Goal: Task Accomplishment & Management: Use online tool/utility

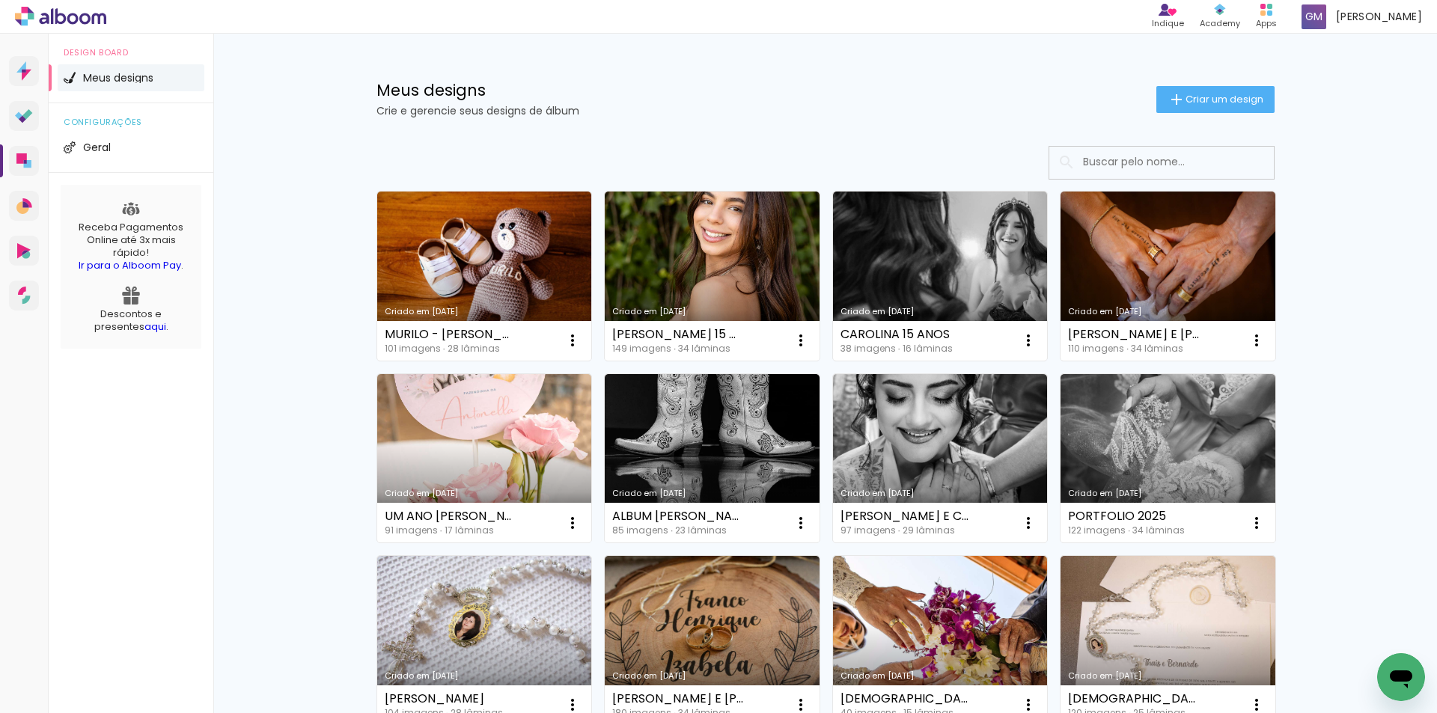
click at [1387, 683] on icon "Abrir janela de mensagens" at bounding box center [1400, 677] width 27 height 27
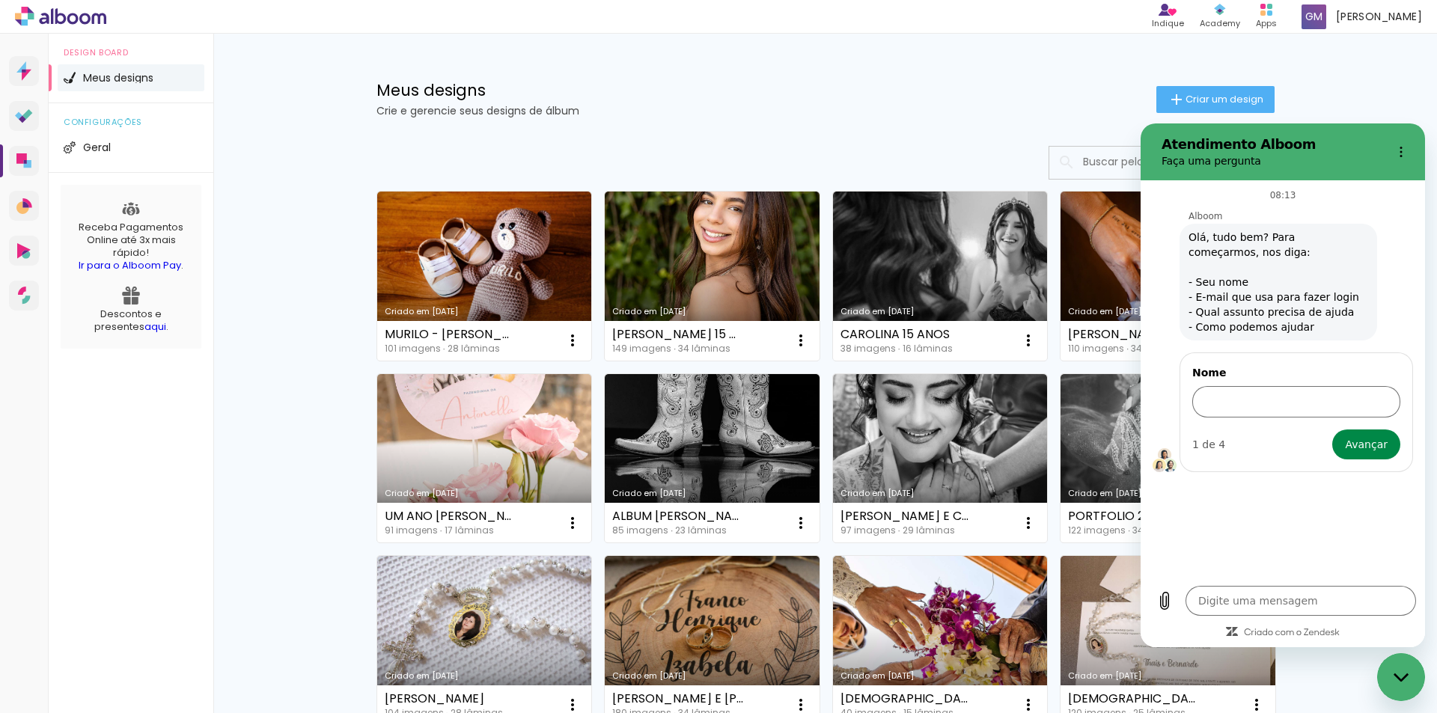
click at [977, 110] on p "Crie e gerencie seus designs de álbum" at bounding box center [766, 110] width 780 height 10
click at [1404, 678] on icon "Fechar janela de mensagens" at bounding box center [1399, 677] width 15 height 8
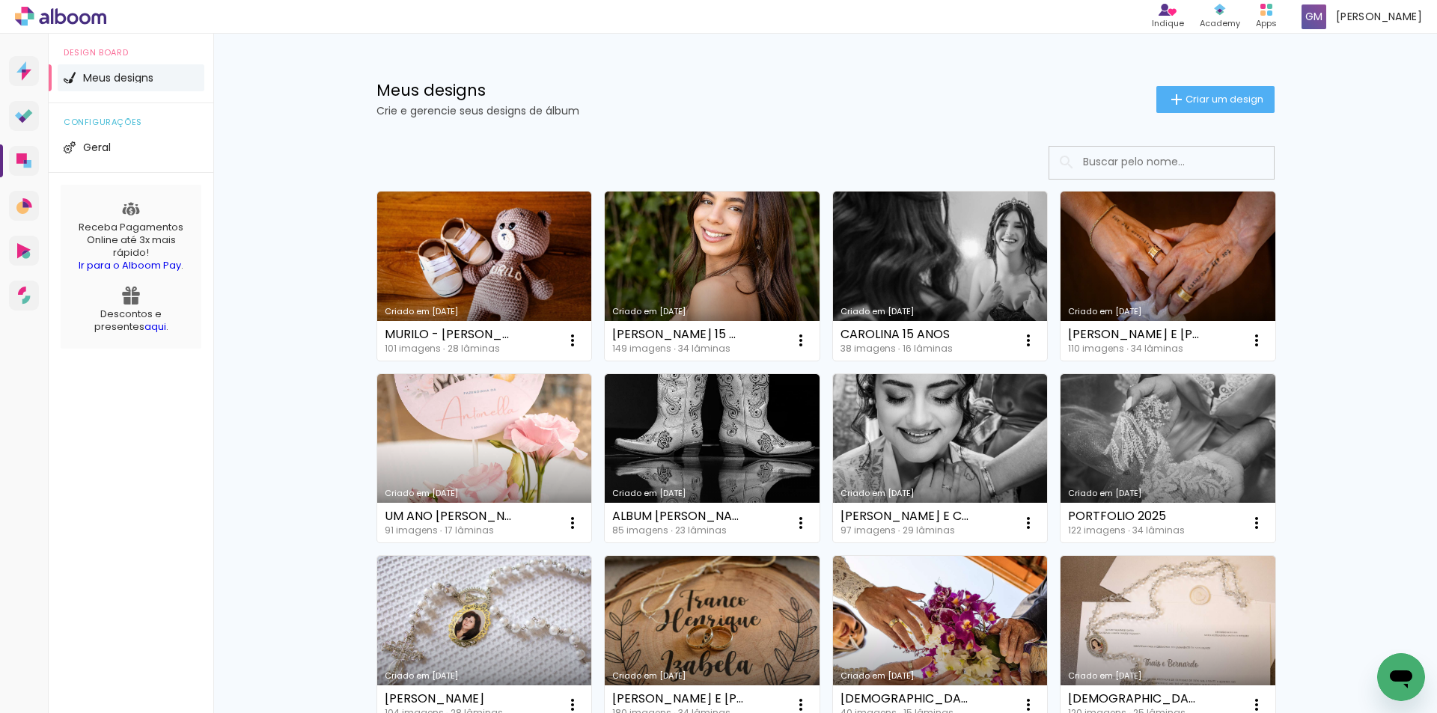
type textarea "x"
click at [1026, 339] on iron-icon at bounding box center [1028, 340] width 18 height 18
